Goal: Find specific page/section

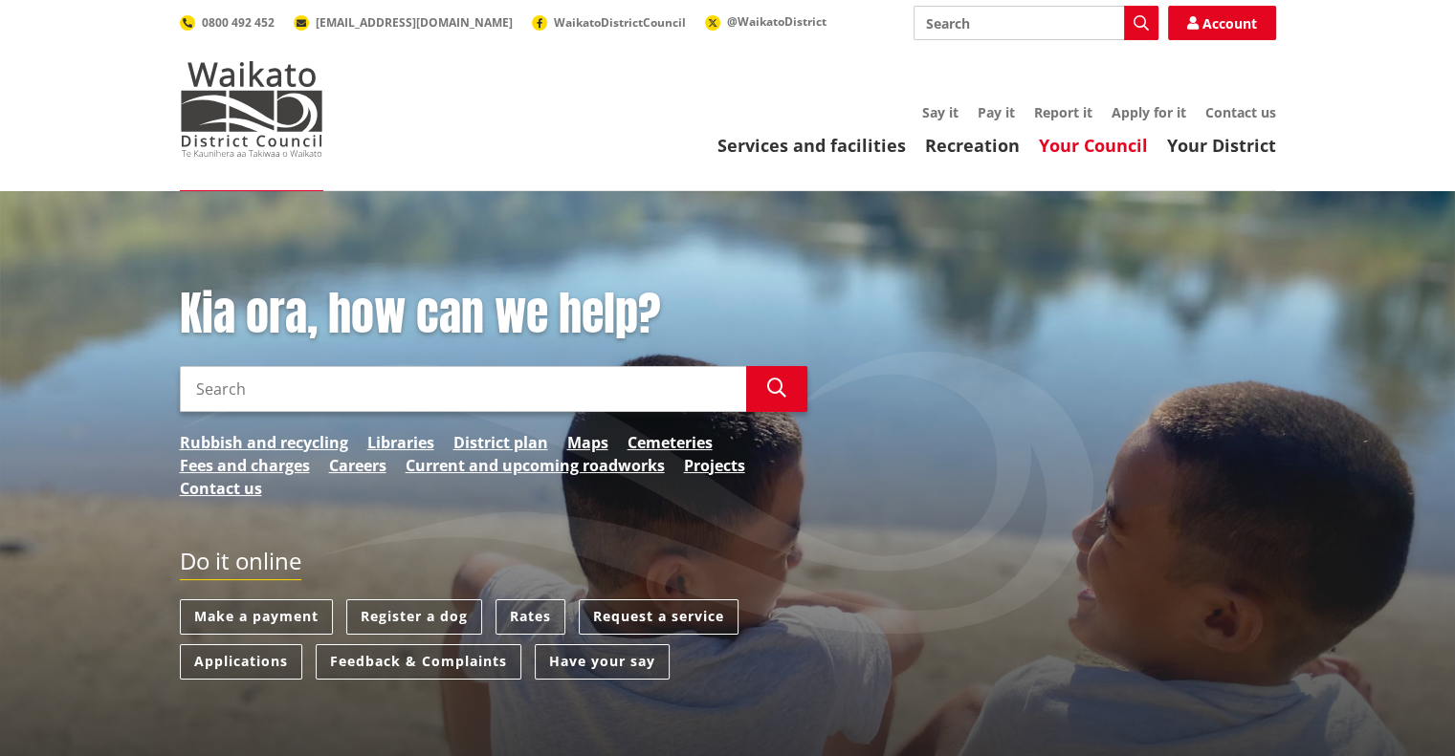
click at [1086, 157] on link "Your Council" at bounding box center [1093, 145] width 109 height 23
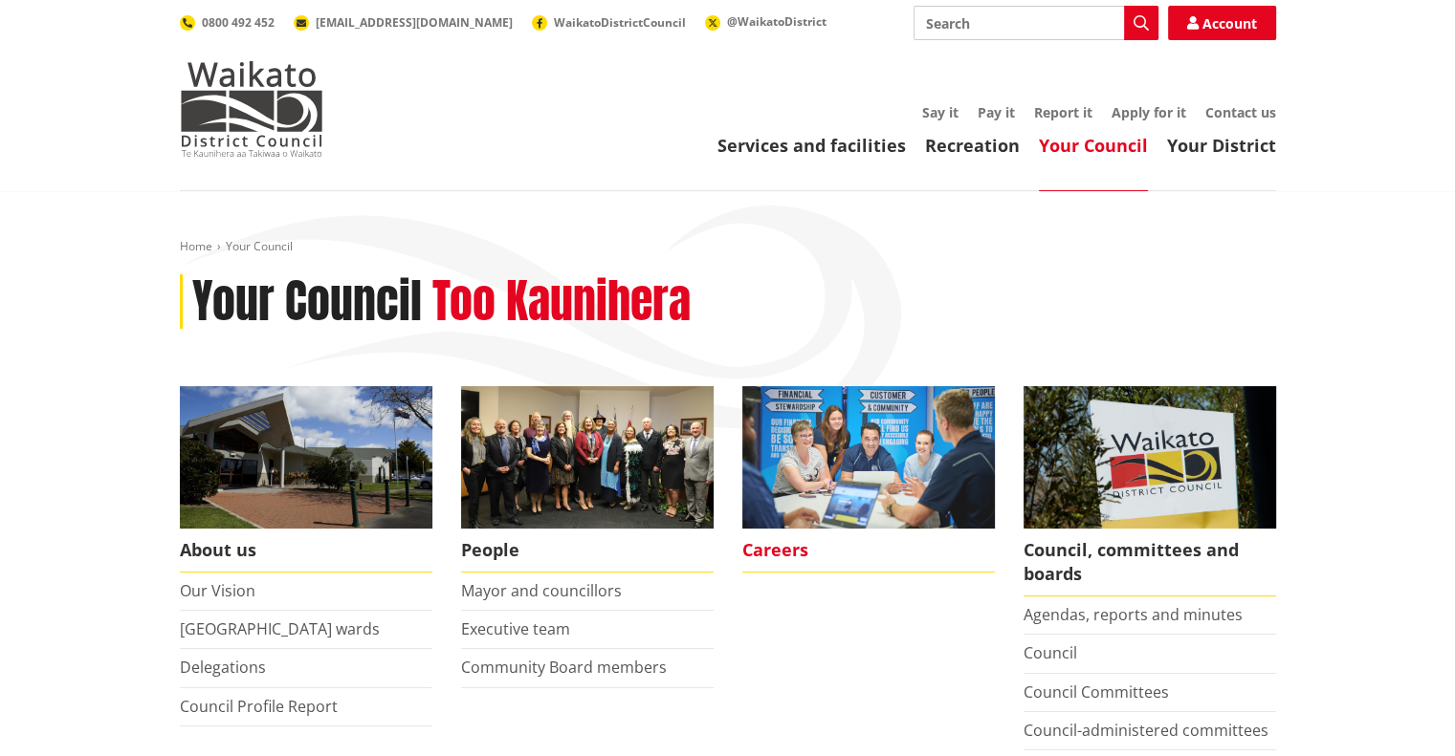
click at [819, 473] on img at bounding box center [868, 457] width 252 height 142
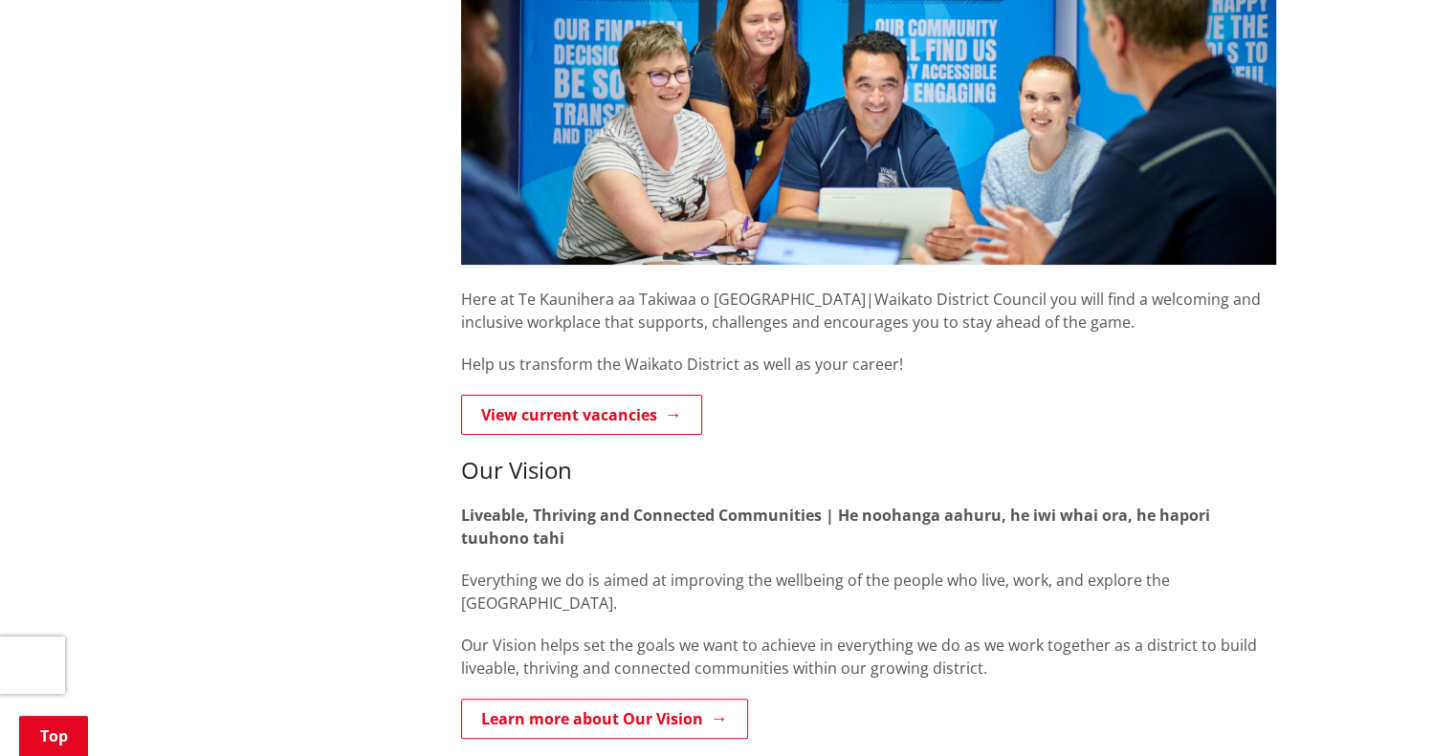
scroll to position [450, 0]
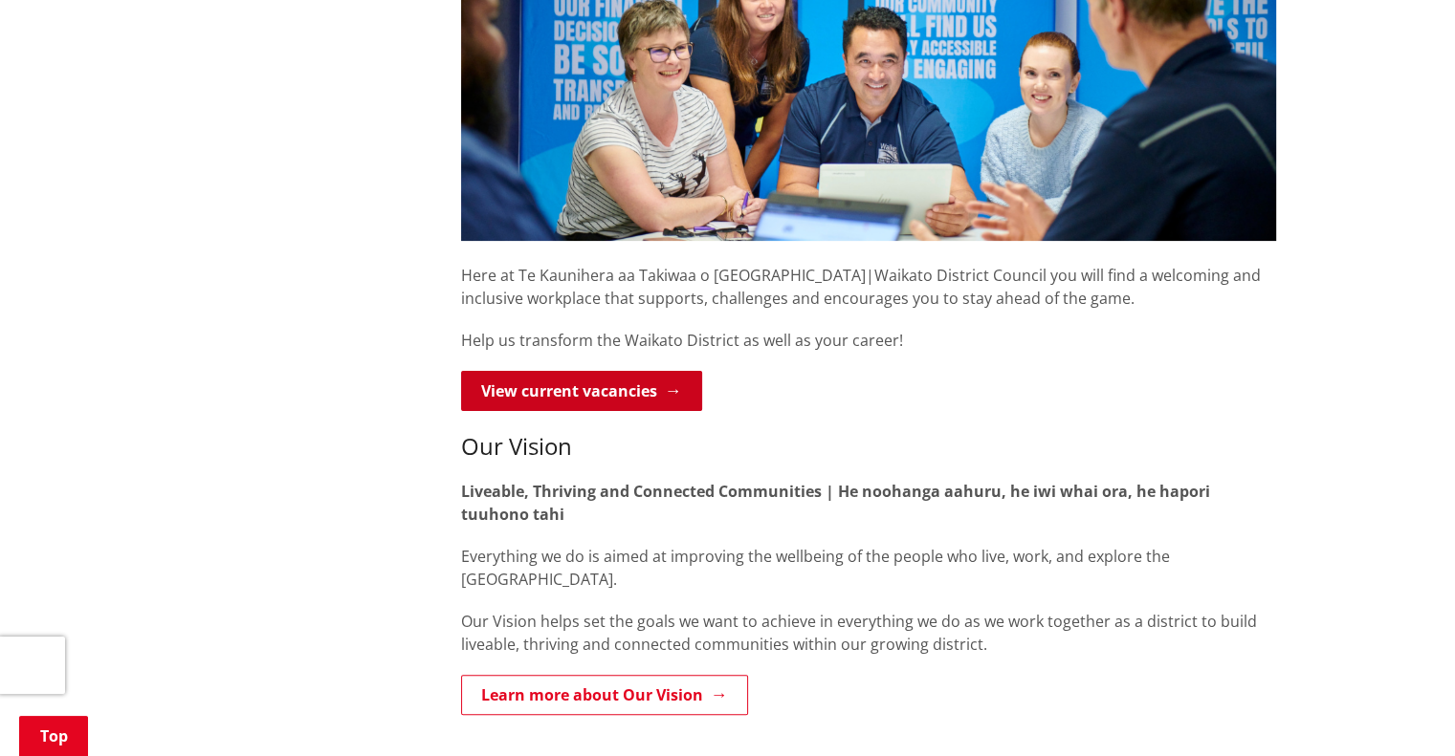
click at [619, 382] on link "View current vacancies" at bounding box center [581, 391] width 241 height 40
